Goal: Go to known website: Go to known website

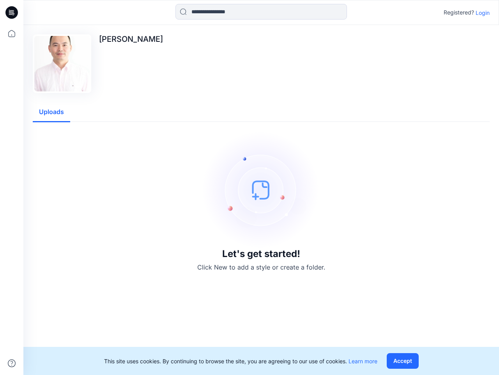
click at [250, 187] on img at bounding box center [261, 189] width 117 height 117
click at [12, 12] on icon at bounding box center [12, 12] width 3 height 0
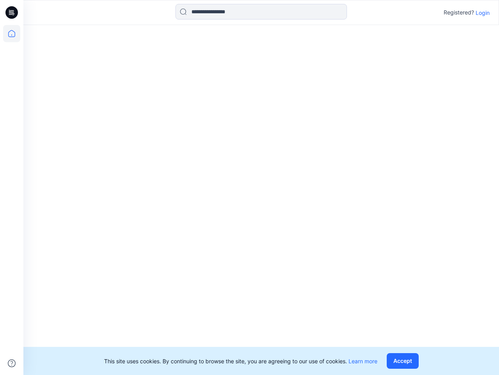
click at [12, 34] on icon at bounding box center [11, 33] width 17 height 17
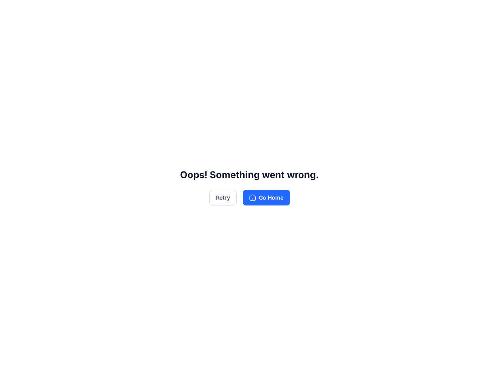
click at [261, 12] on div "Oops! Something went wrong. Retry Go Home" at bounding box center [249, 187] width 499 height 375
click at [483, 12] on div "Oops! Something went wrong. Retry Go Home" at bounding box center [249, 187] width 499 height 375
click at [52, 112] on div "Oops! Something went wrong. Retry Go Home" at bounding box center [249, 187] width 499 height 375
click at [405, 361] on div "Oops! Something went wrong. Retry Go Home" at bounding box center [249, 187] width 499 height 375
